Goal: Subscribe to service/newsletter

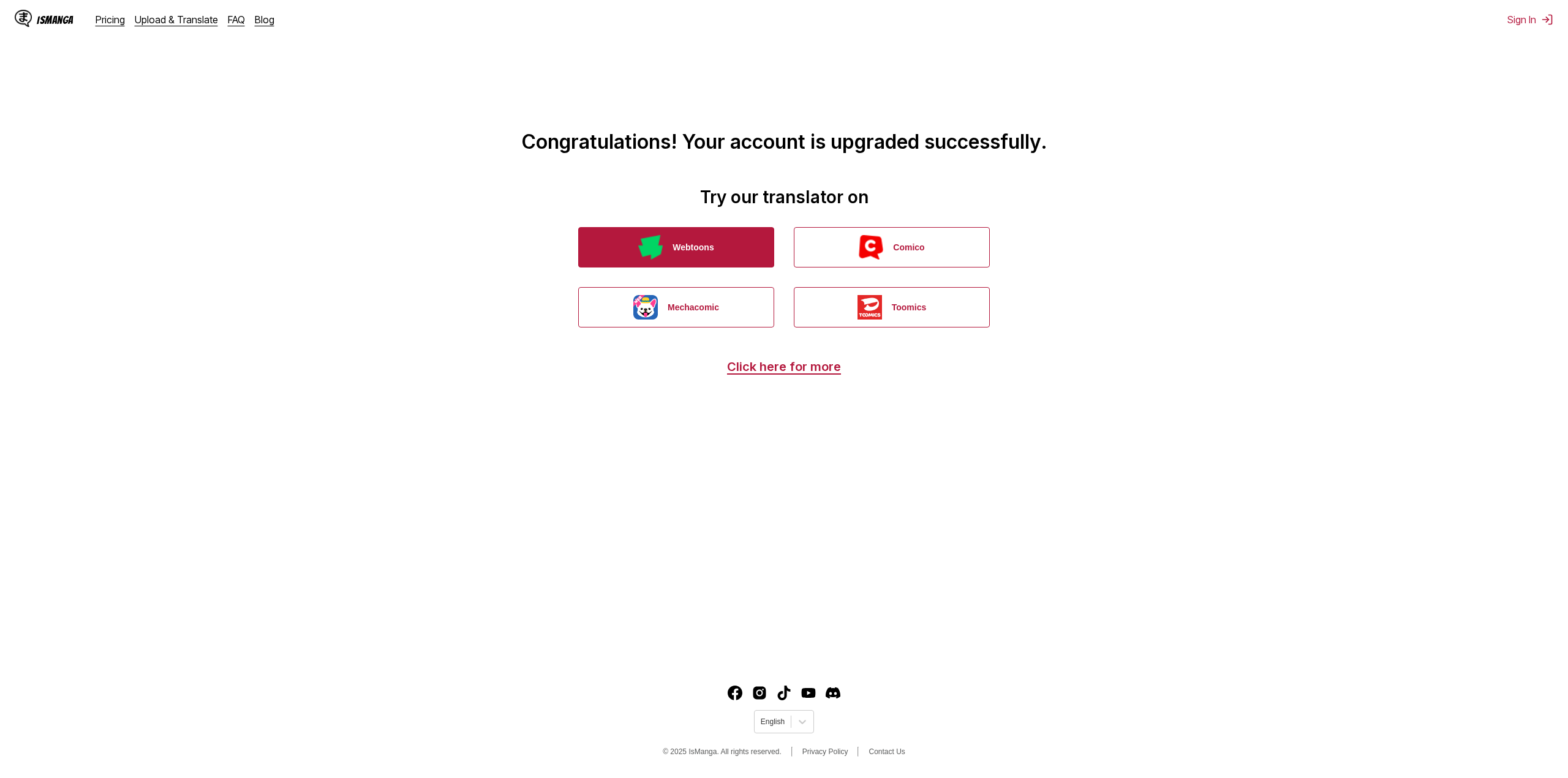
click at [696, 254] on button "Webtoons" at bounding box center [676, 247] width 196 height 40
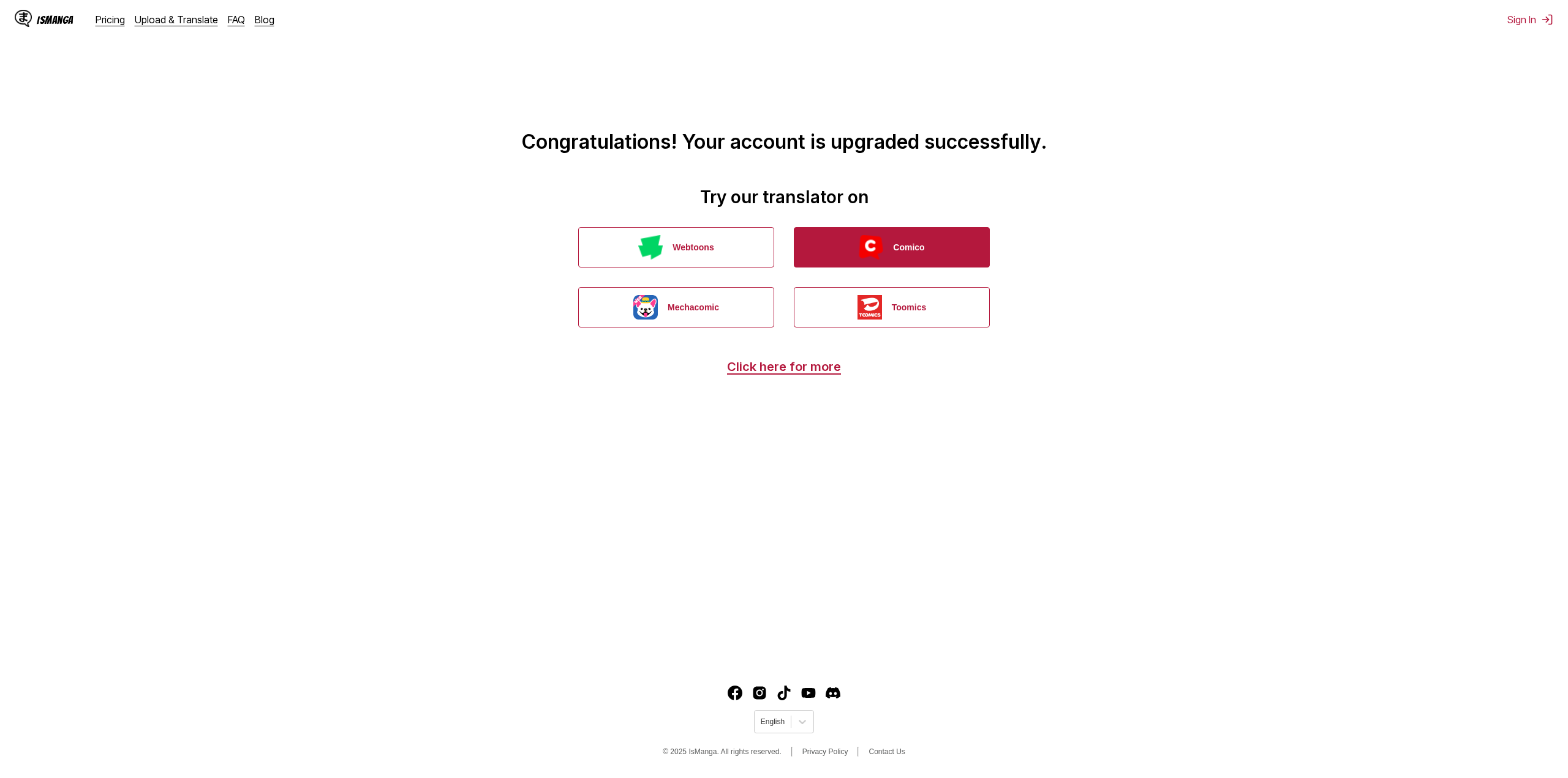
click at [926, 252] on button "Comico" at bounding box center [892, 247] width 196 height 40
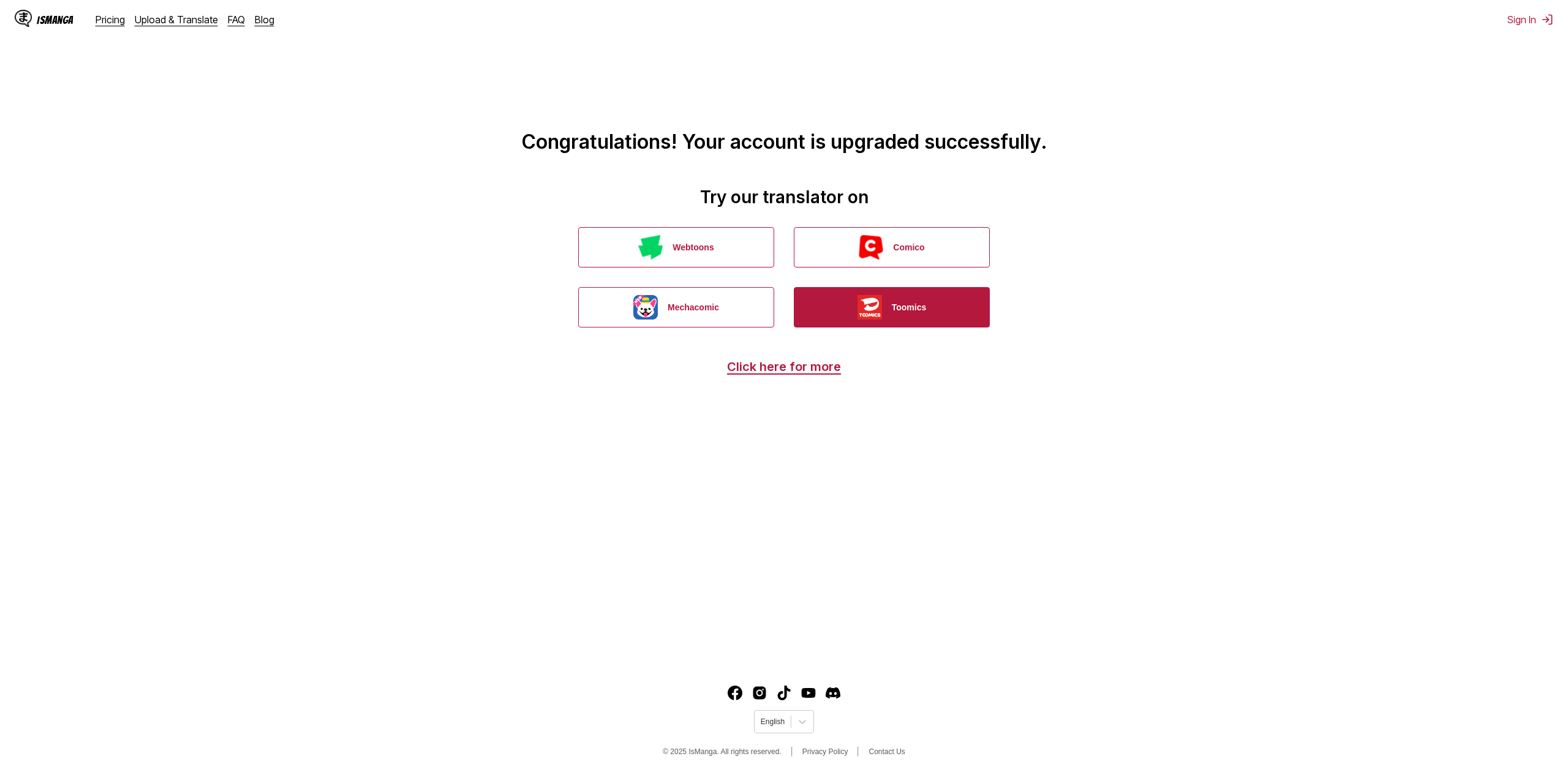
click at [894, 321] on button "Toomics" at bounding box center [892, 307] width 196 height 40
